Goal: Transaction & Acquisition: Download file/media

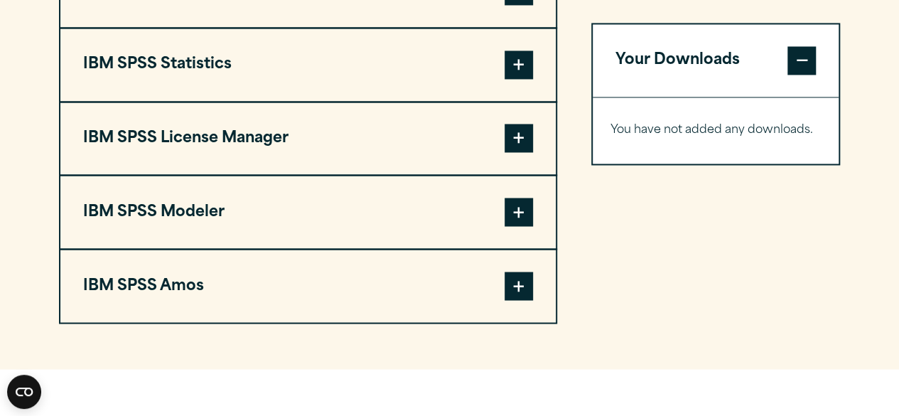
scroll to position [1201, 0]
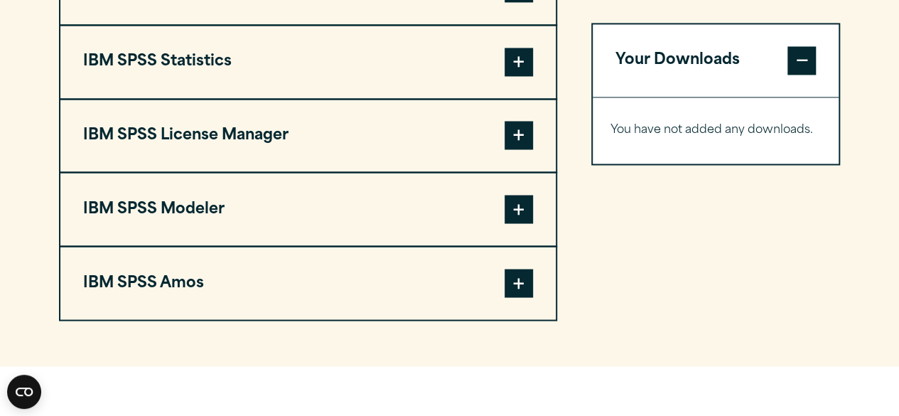
click at [801, 64] on span at bounding box center [801, 60] width 28 height 28
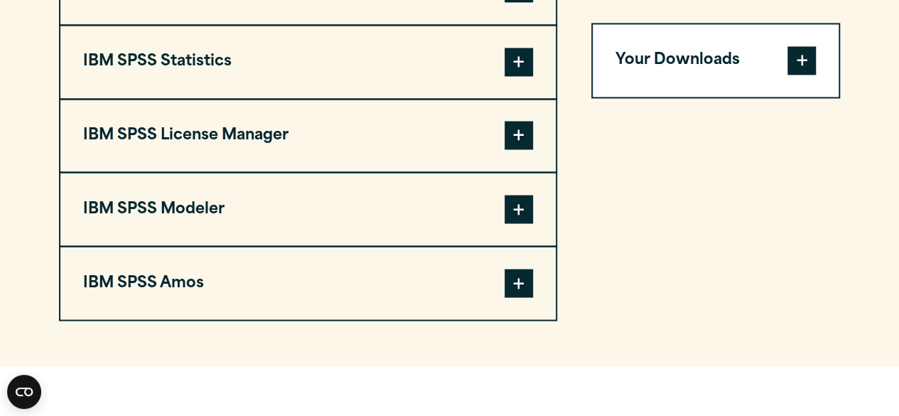
click at [801, 64] on span at bounding box center [801, 60] width 28 height 28
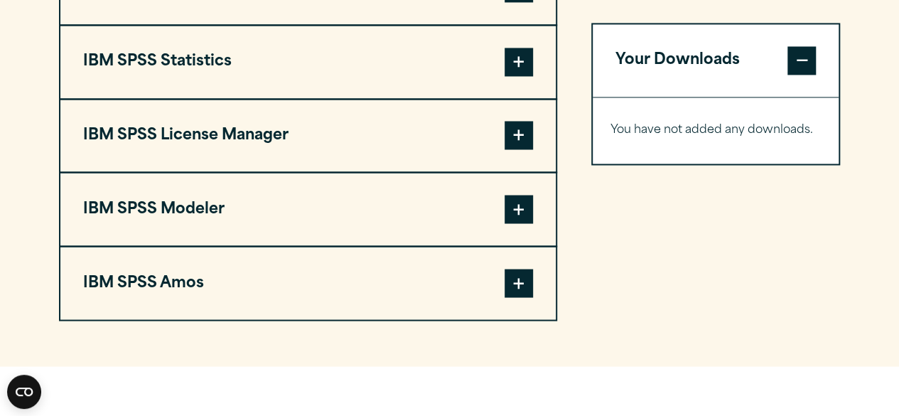
click at [519, 124] on span at bounding box center [518, 135] width 28 height 28
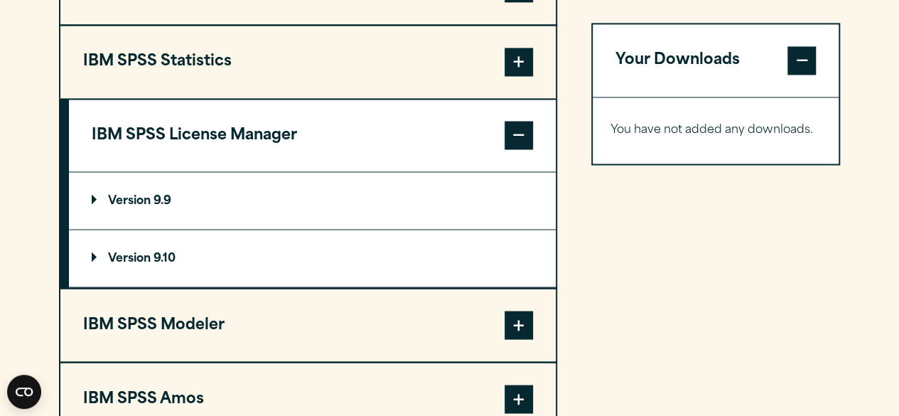
click at [519, 124] on span at bounding box center [518, 135] width 28 height 28
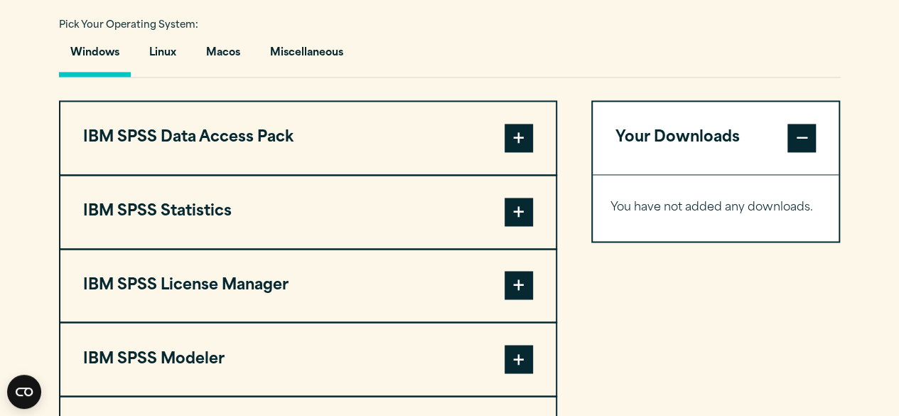
scroll to position [1031, 0]
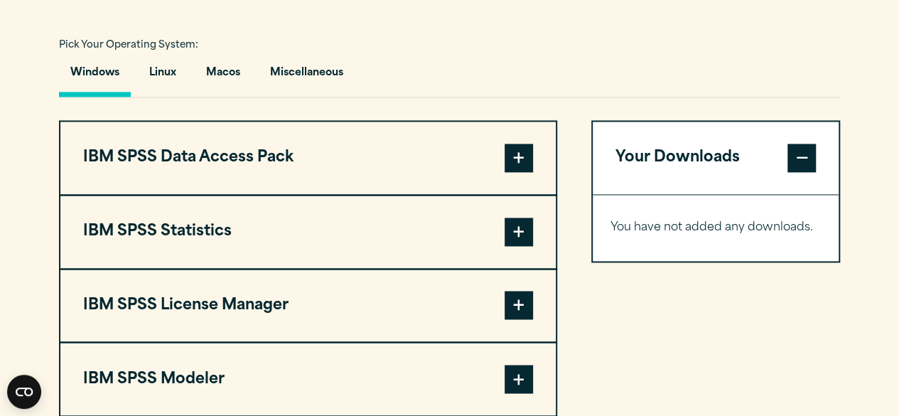
click at [509, 234] on span at bounding box center [518, 231] width 28 height 28
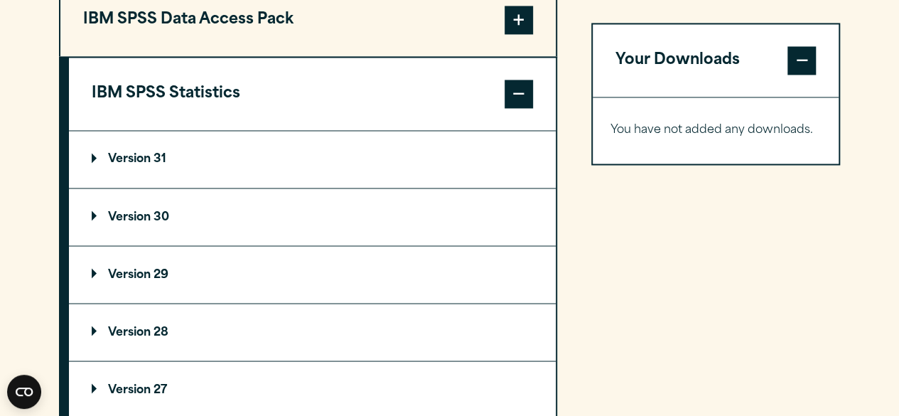
scroll to position [1169, 0]
click at [250, 151] on summary "Version 31" at bounding box center [312, 158] width 487 height 57
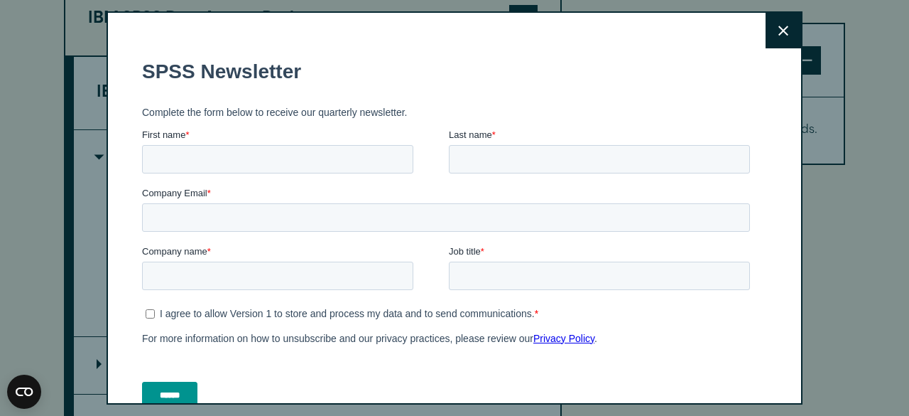
click at [766, 41] on button "Close" at bounding box center [784, 31] width 36 height 36
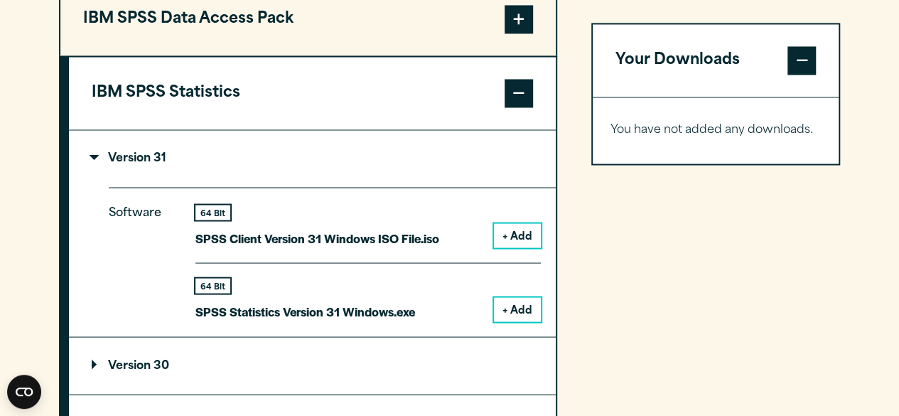
click at [514, 227] on button "+ Add" at bounding box center [517, 235] width 47 height 24
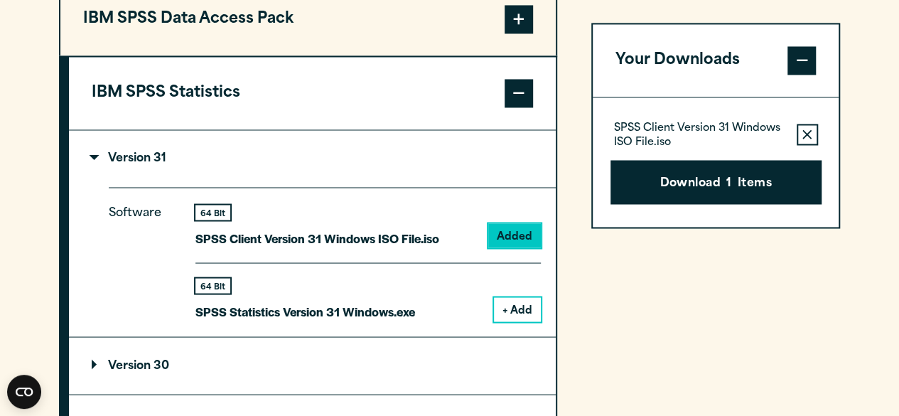
click at [520, 305] on button "+ Add" at bounding box center [517, 309] width 47 height 24
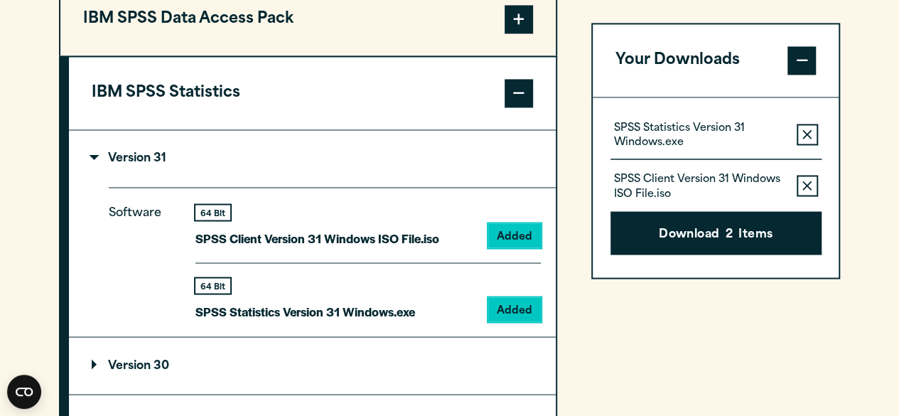
click at [799, 134] on button "Remove this item from your software download list" at bounding box center [806, 134] width 21 height 21
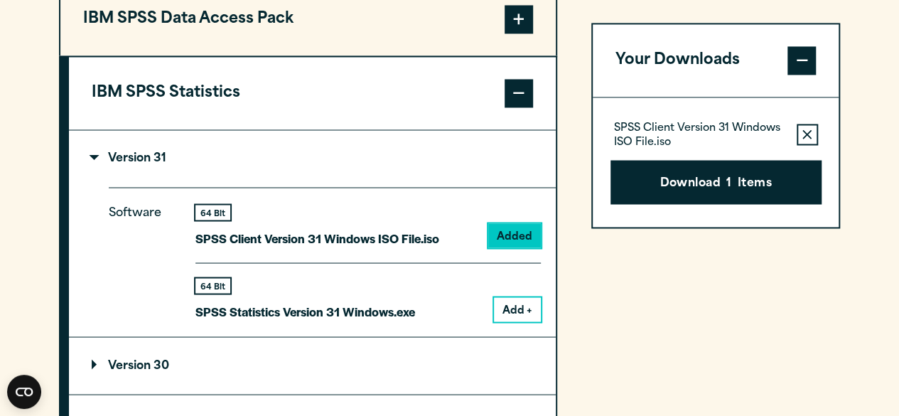
click at [801, 140] on button "Remove this item from your software download list" at bounding box center [806, 134] width 21 height 21
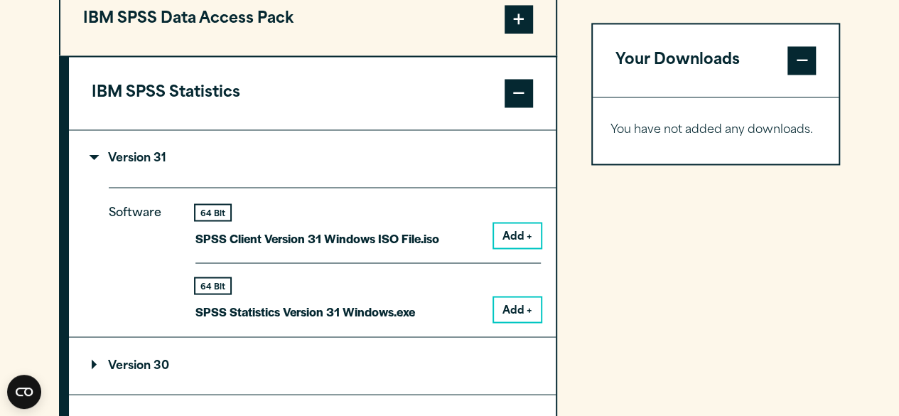
click at [506, 305] on button "Add +" at bounding box center [517, 309] width 47 height 24
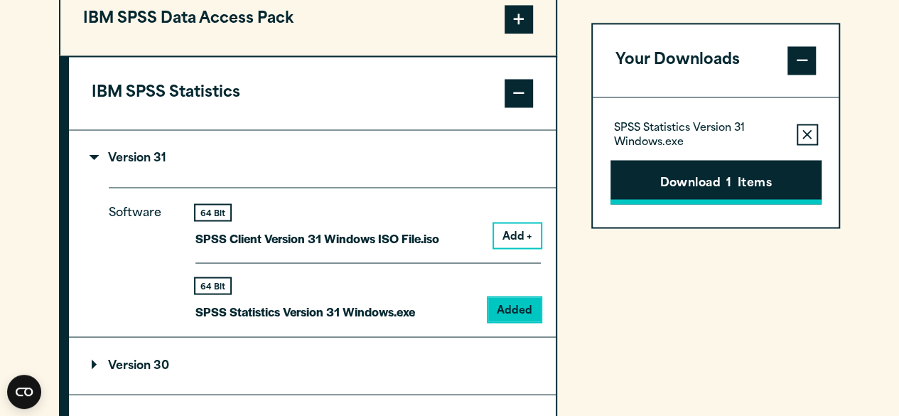
click at [743, 182] on button "Download 1 Items" at bounding box center [715, 182] width 211 height 44
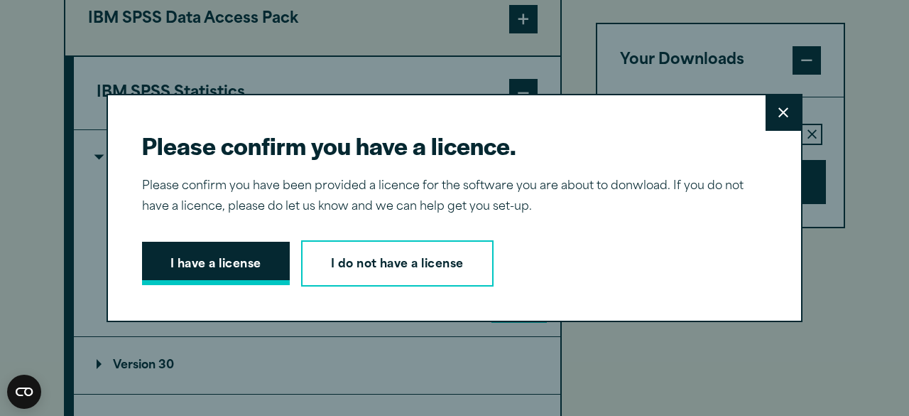
click at [194, 262] on button "I have a license" at bounding box center [216, 264] width 148 height 44
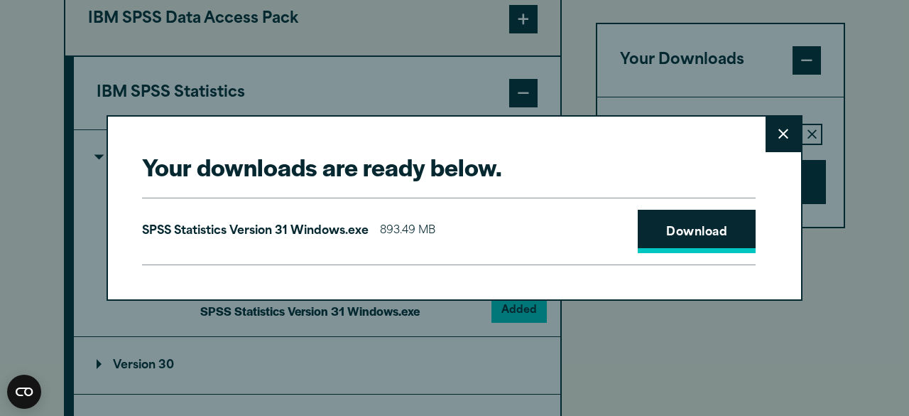
click at [638, 241] on link "Download" at bounding box center [697, 232] width 118 height 44
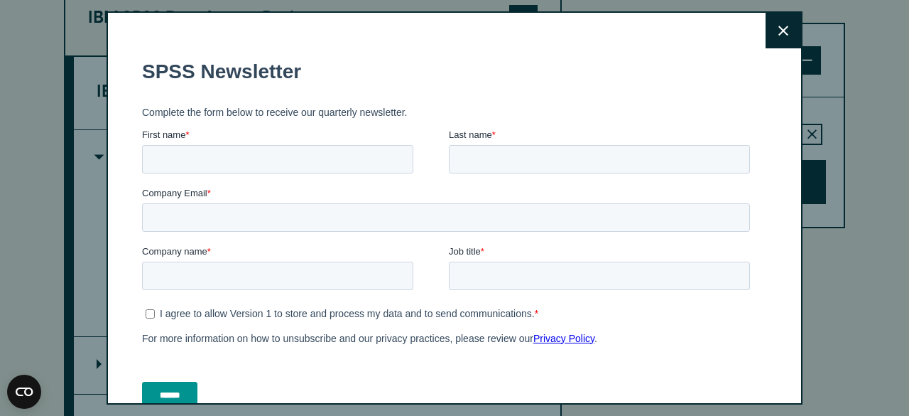
click at [766, 29] on button "Close" at bounding box center [784, 31] width 36 height 36
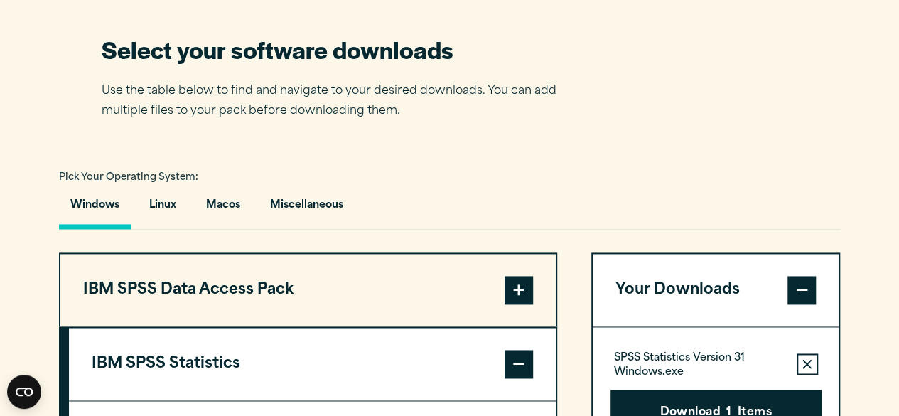
scroll to position [896, 0]
